Goal: Task Accomplishment & Management: Manage account settings

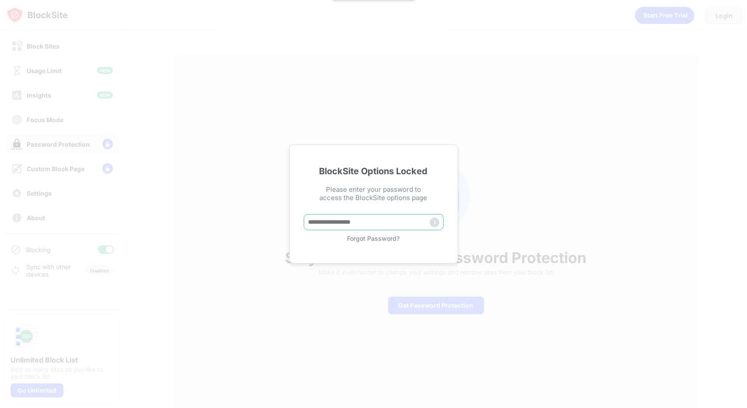
click at [359, 224] on input "text" at bounding box center [374, 222] width 140 height 16
type input "*******"
type input "******"
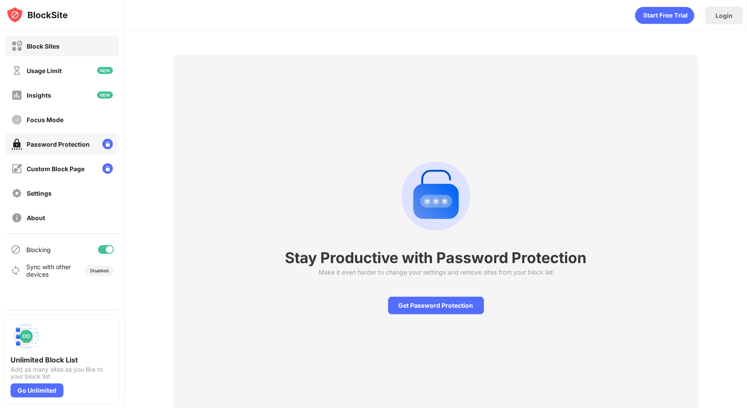
click at [70, 48] on div "Block Sites" at bounding box center [62, 45] width 114 height 21
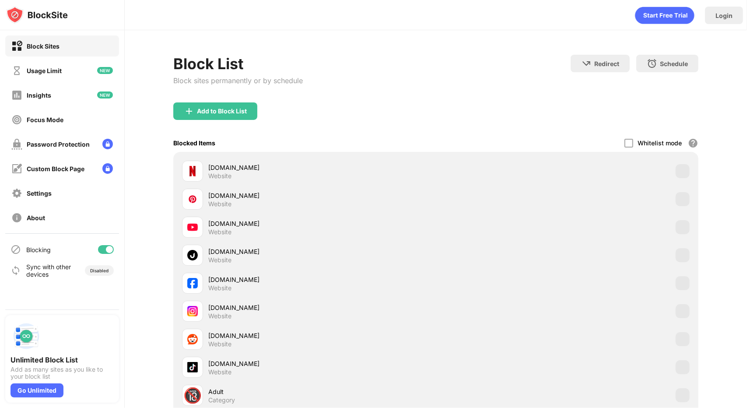
scroll to position [106, 0]
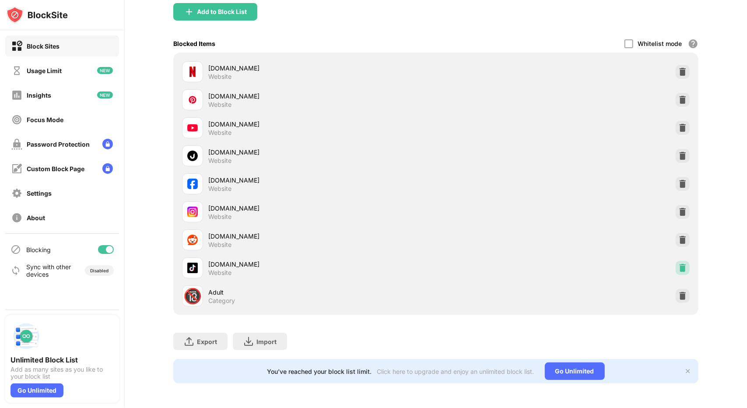
click at [682, 264] on img at bounding box center [683, 268] width 9 height 9
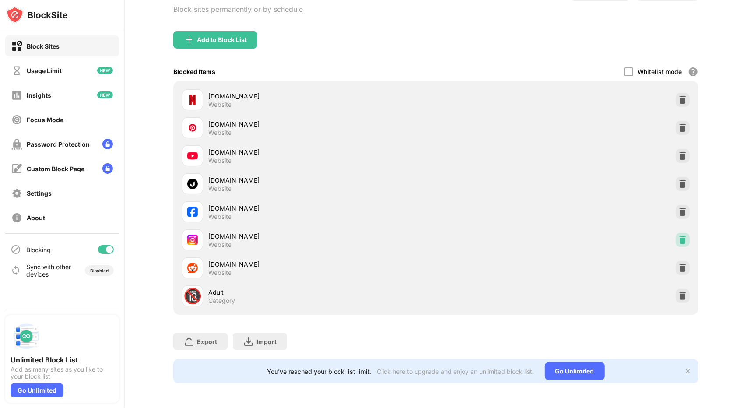
click at [679, 236] on img at bounding box center [683, 240] width 9 height 9
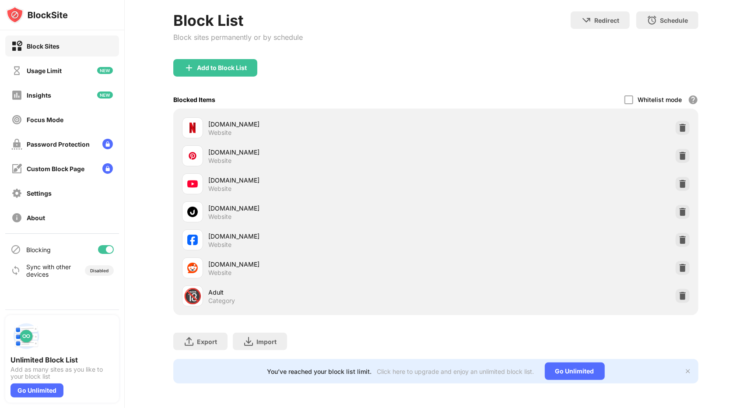
scroll to position [49, 0]
click at [688, 231] on div "facebook.com Website" at bounding box center [436, 240] width 515 height 28
click at [682, 236] on img at bounding box center [683, 240] width 9 height 9
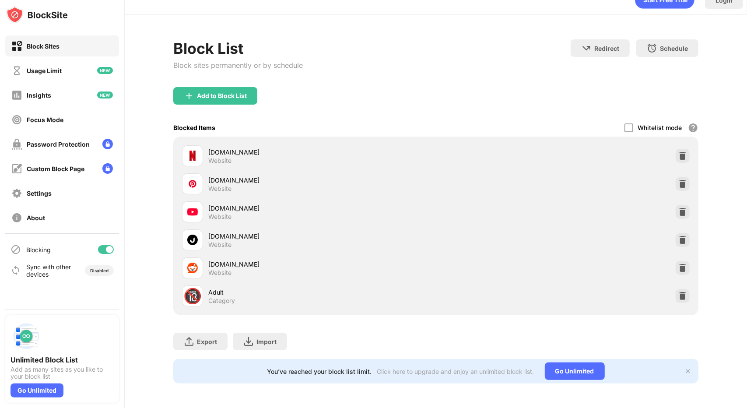
scroll to position [21, 0]
